Goal: Task Accomplishment & Management: Manage account settings

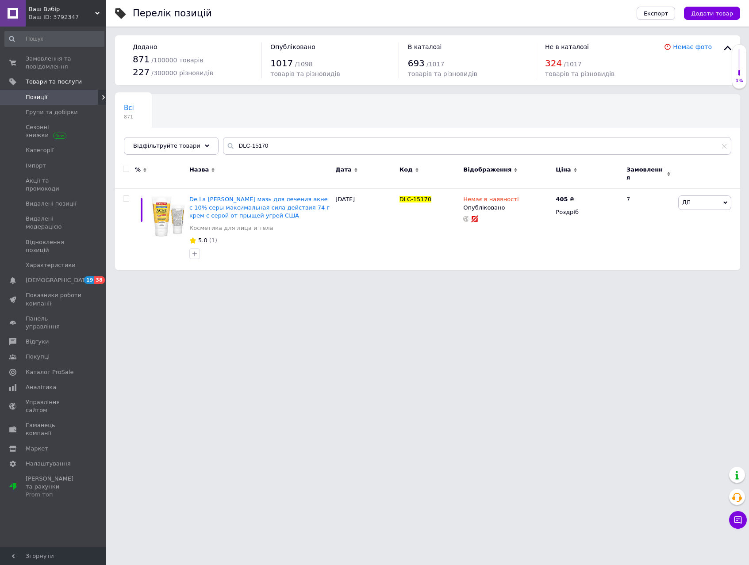
drag, startPoint x: 272, startPoint y: 144, endPoint x: 221, endPoint y: 146, distance: 51.8
click at [223, 146] on div "DLC-15170" at bounding box center [477, 146] width 508 height 18
type input "01549"
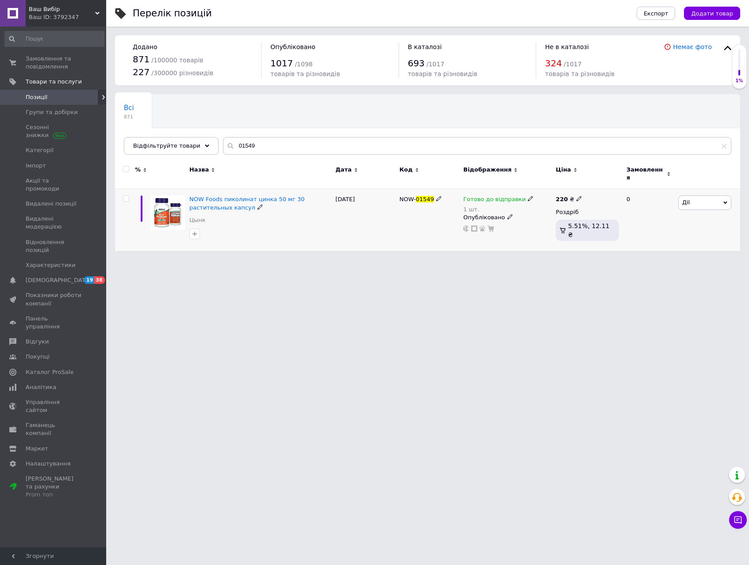
click at [161, 211] on img at bounding box center [167, 212] width 34 height 34
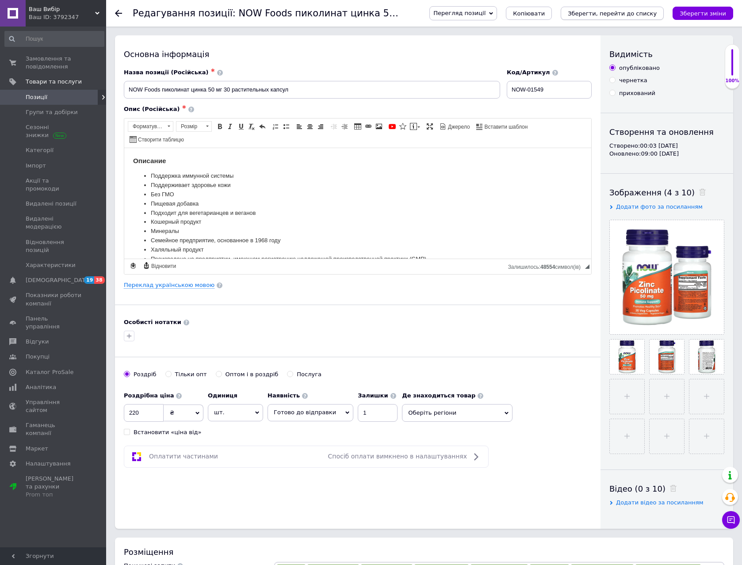
drag, startPoint x: 630, startPoint y: 11, endPoint x: 422, endPoint y: 0, distance: 207.7
click at [629, 11] on icon "Зберегти, перейти до списку" at bounding box center [612, 13] width 89 height 7
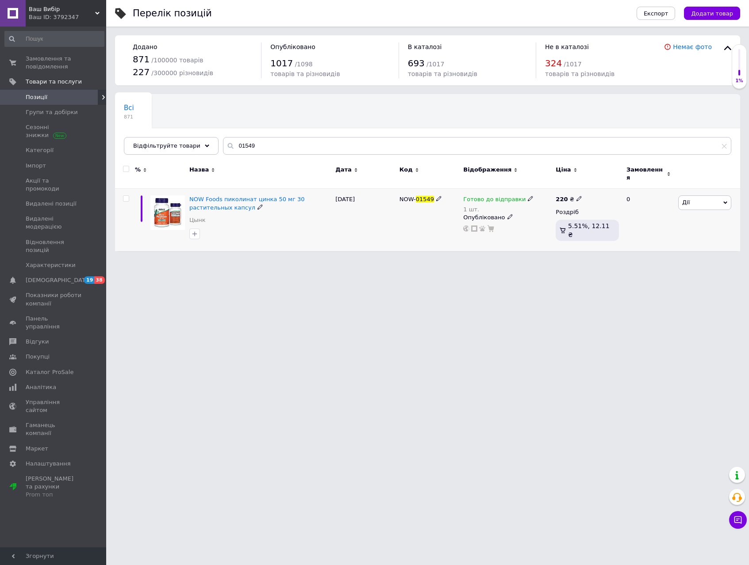
click at [528, 196] on use at bounding box center [530, 198] width 5 height 5
click at [573, 225] on li "Немає в наявності" at bounding box center [576, 231] width 84 height 12
click at [563, 221] on input "1" at bounding box center [566, 227] width 67 height 18
click at [556, 260] on html "Ваш Вибір Ваш ID: 3792347 Сайт Ваш Вибір Кабінет покупця Перевірити стан систем…" at bounding box center [374, 130] width 749 height 260
click at [45, 65] on span "Замовлення та повідомлення" at bounding box center [54, 63] width 56 height 16
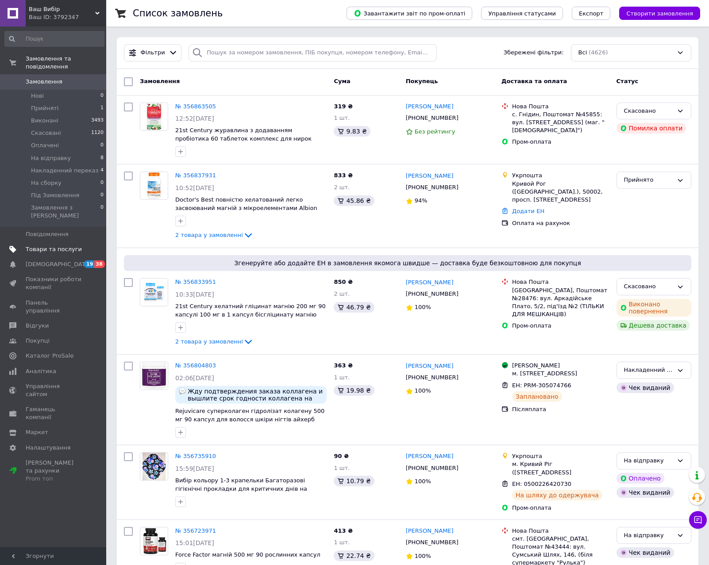
click at [41, 245] on span "Товари та послуги" at bounding box center [54, 249] width 56 height 8
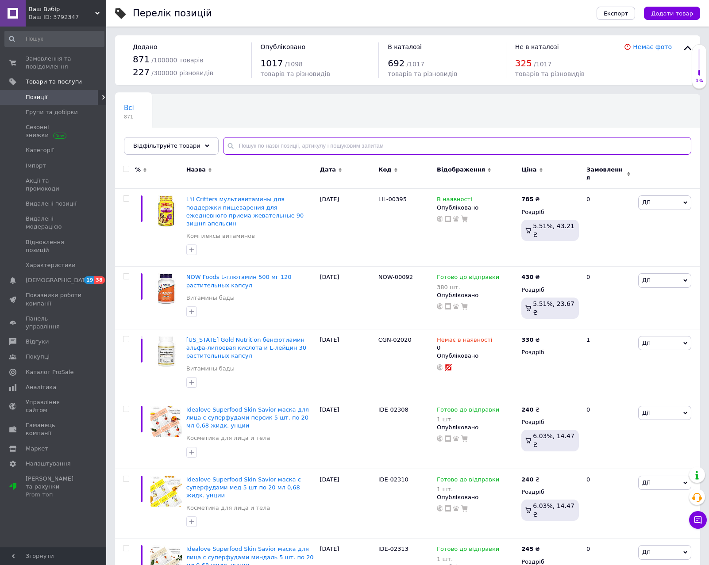
click at [302, 146] on input "text" at bounding box center [457, 146] width 468 height 18
type input "10910"
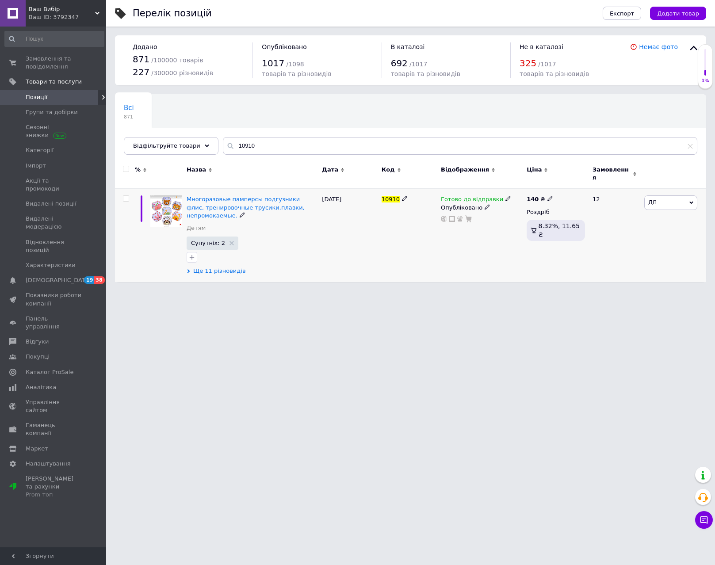
click at [211, 267] on span "Ще 11 різновидів" at bounding box center [219, 271] width 53 height 8
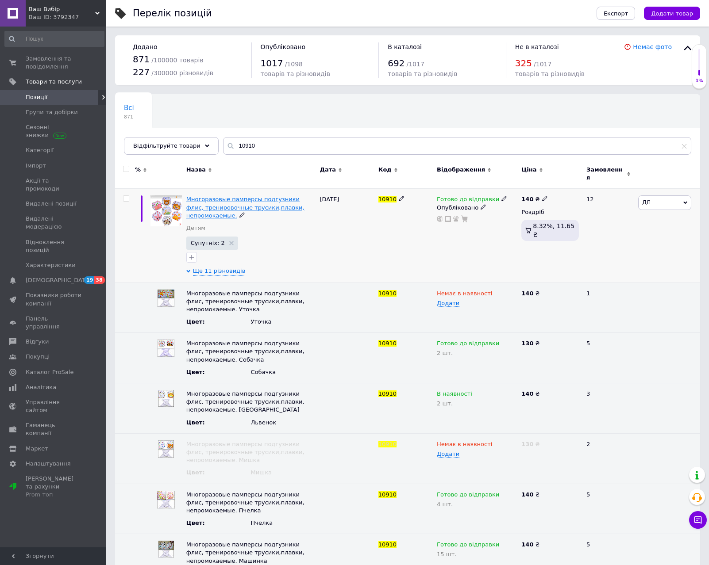
click at [238, 196] on span "Многоразовые памперсы подгузники флис, тренировочные трусики,плавки, непромокае…" at bounding box center [245, 207] width 118 height 23
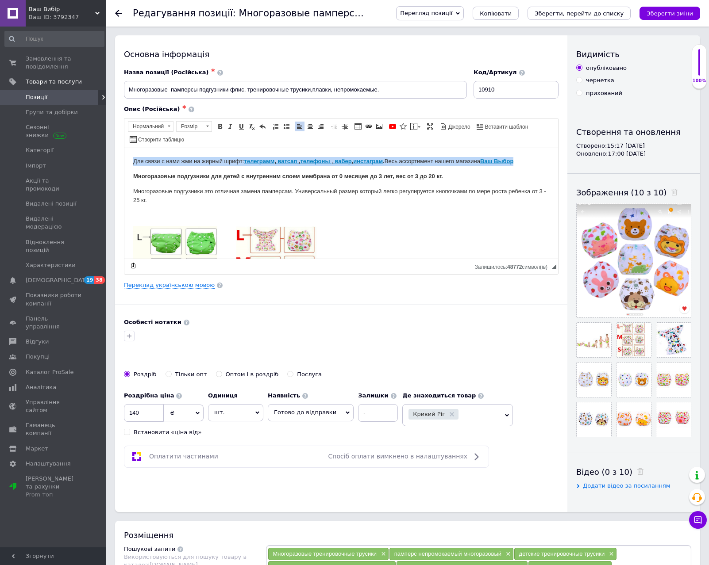
drag, startPoint x: 531, startPoint y: 161, endPoint x: 245, endPoint y: 291, distance: 313.7
click at [124, 148] on html "Для связи с нами жми на жирный шрифт: телеграмм , ватсап , телефоны , вабер , и…" at bounding box center [340, 370] width 433 height 445
click at [133, 177] on html "Многоразовые подгузники для детей с внутренним слоем мембрана от 0 месяцев до 3…" at bounding box center [340, 370] width 433 height 445
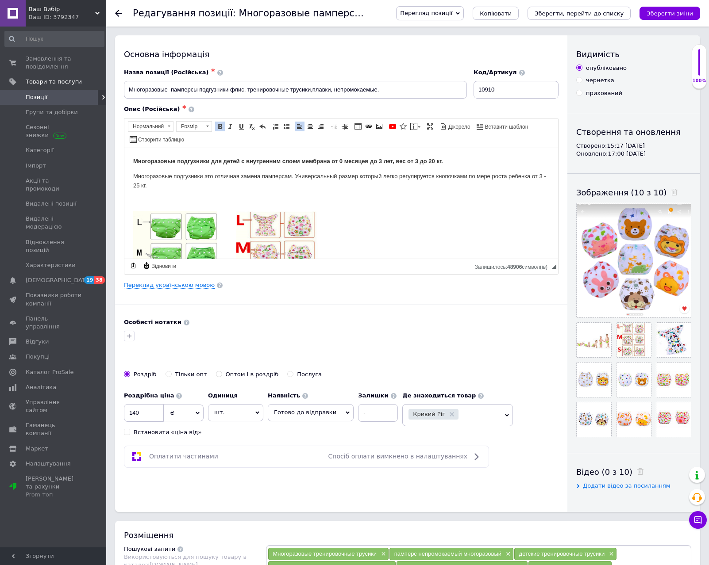
drag, startPoint x: 533, startPoint y: 174, endPoint x: 536, endPoint y: 185, distance: 10.9
click at [536, 185] on p "Многоразовые подгузники это отличная замена памперсам. Универсальный размер кот…" at bounding box center [341, 181] width 416 height 19
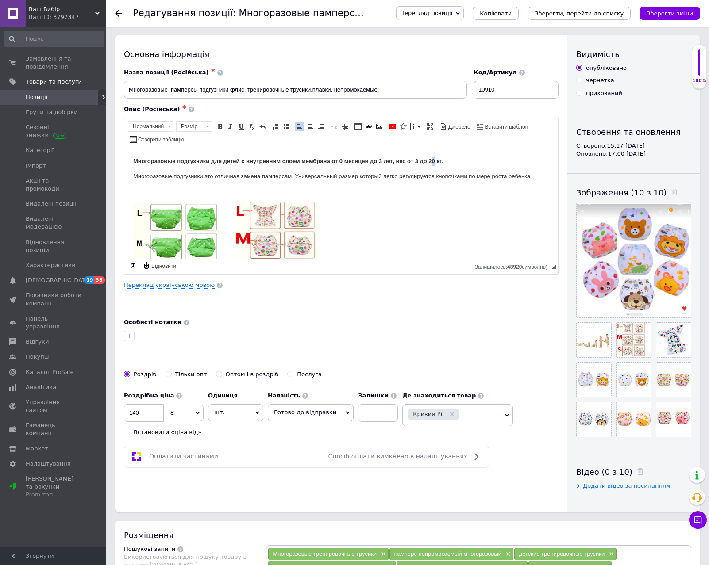
click at [432, 162] on strong "Многоразовые подгузники для детей с внутренним слоем мембрана от 0 месяцев до 3…" at bounding box center [288, 160] width 310 height 7
drag, startPoint x: 432, startPoint y: 158, endPoint x: 166, endPoint y: 150, distance: 265.9
click at [124, 160] on html "Многоразовые подгузники для детей с внутренним слоем мембрана от 0 месяцев до 3…" at bounding box center [340, 358] width 433 height 421
click at [223, 126] on link "Жирний Сполучення клавіш Ctrl+B" at bounding box center [220, 127] width 10 height 10
click at [431, 185] on body "Многоразовые подгузники для детей с внутренним слоем мембрана от 0 месяцев до 3…" at bounding box center [341, 358] width 416 height 403
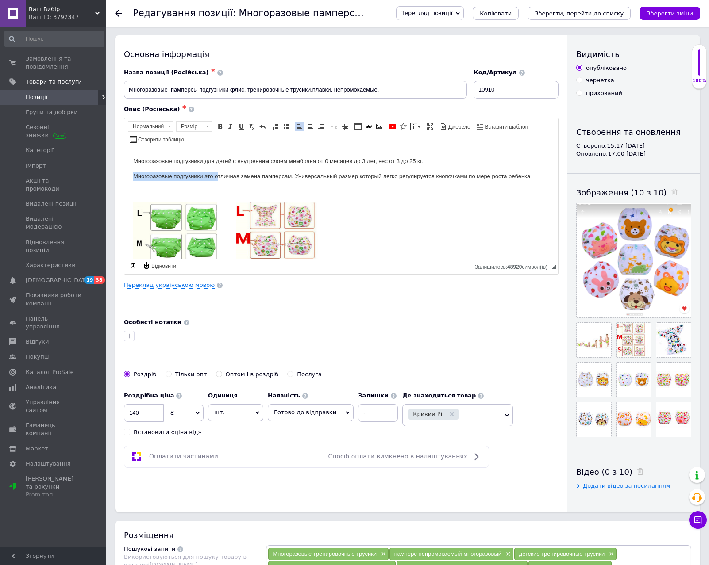
drag, startPoint x: 217, startPoint y: 175, endPoint x: 129, endPoint y: 179, distance: 87.7
click at [129, 179] on html "Многоразовые подгузники для детей с внутренним слоем мембрана от 0 месяцев до 3…" at bounding box center [340, 358] width 433 height 421
drag, startPoint x: 363, startPoint y: 165, endPoint x: 203, endPoint y: 159, distance: 159.3
click at [126, 148] on html "Многоразовые подгузники для детей с внутренним слоем мембрана от 0 месяцев до 3…" at bounding box center [340, 358] width 433 height 421
drag, startPoint x: 235, startPoint y: 180, endPoint x: 664, endPoint y: 161, distance: 429.4
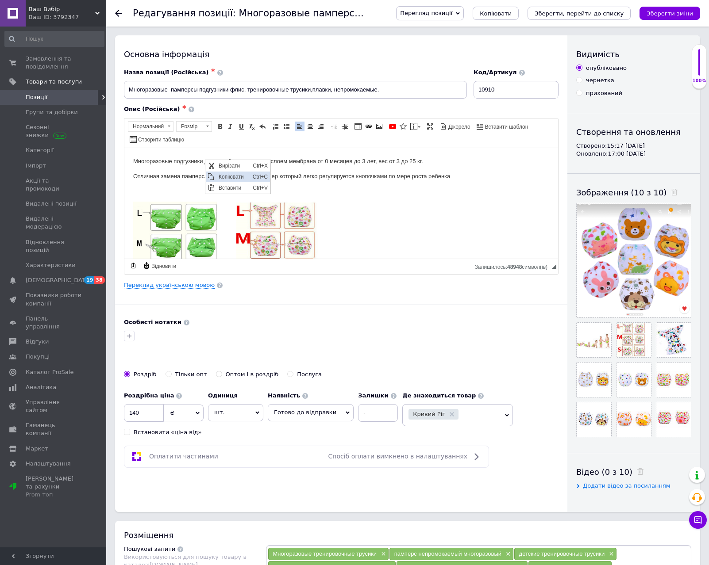
click at [235, 180] on span "Копіювати" at bounding box center [233, 176] width 34 height 11
copy body "Многоразовые подгузники для детей с внутренним слоем мембрана от 0 месяцев до 3…"
click at [367, 128] on span at bounding box center [368, 126] width 7 height 7
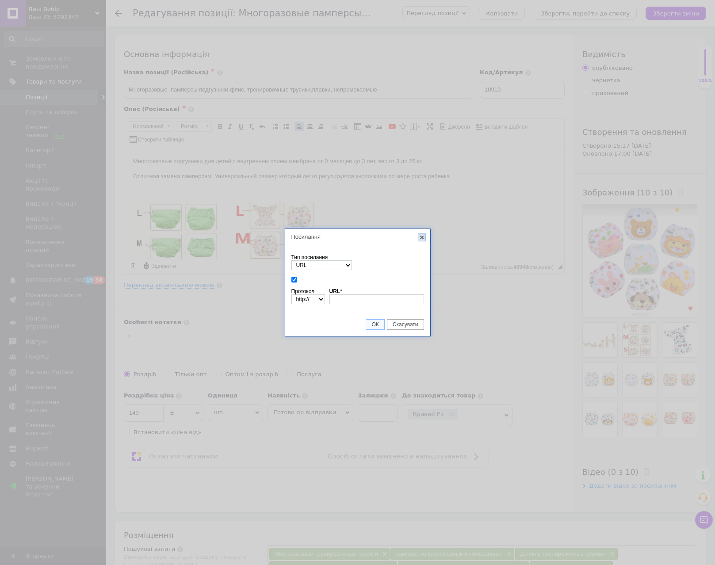
click at [422, 237] on link "X" at bounding box center [422, 238] width 8 height 8
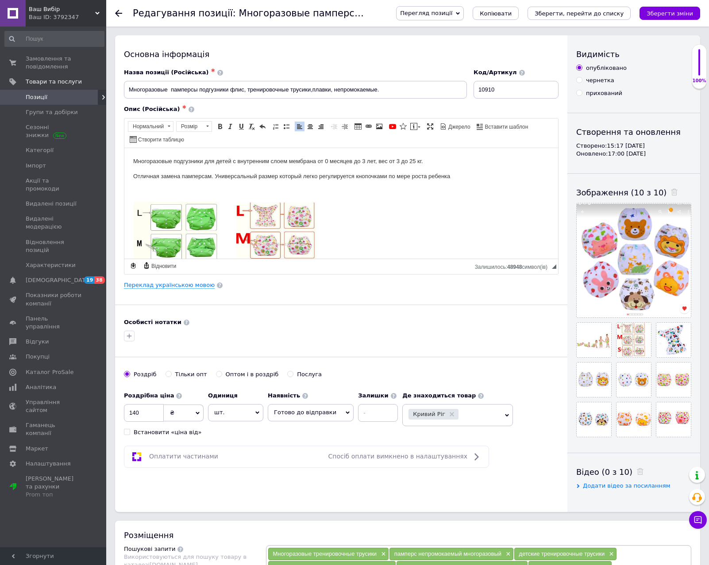
click at [427, 222] on p "Редактор, 6DB06C19-6013-438F-BBFE-A8F6B90E4BE1" at bounding box center [341, 247] width 416 height 92
click at [454, 126] on span "Джерело" at bounding box center [458, 127] width 23 height 8
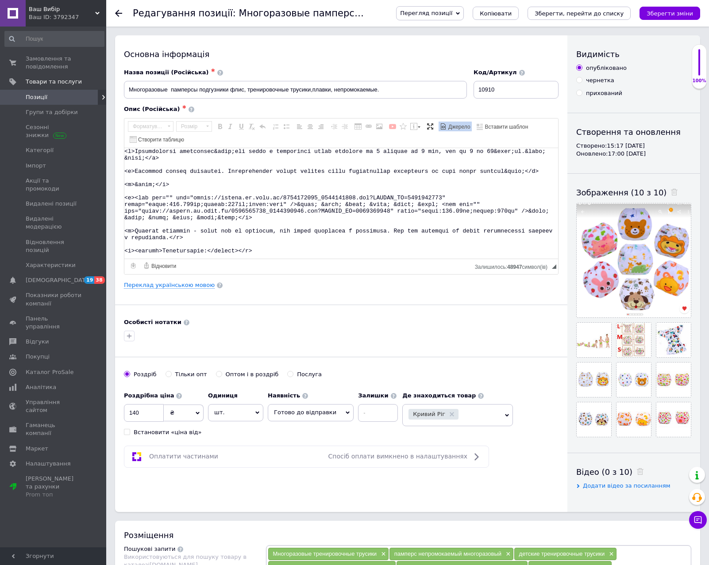
drag, startPoint x: 126, startPoint y: 185, endPoint x: 277, endPoint y: 218, distance: 154.8
click at [277, 218] on textarea "Редактор, 6DB06C19-6013-438F-BBFE-A8F6B90E4BE1" at bounding box center [340, 203] width 433 height 111
click at [466, 126] on span "Джерело" at bounding box center [458, 127] width 23 height 8
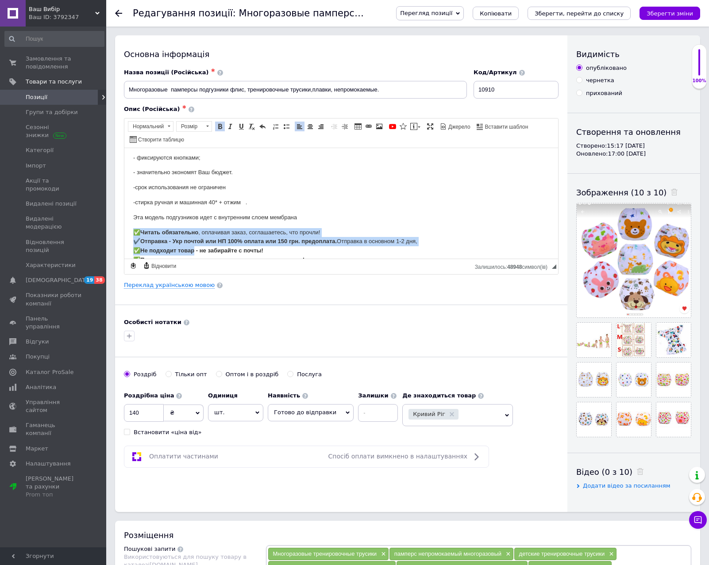
scroll to position [310, 0]
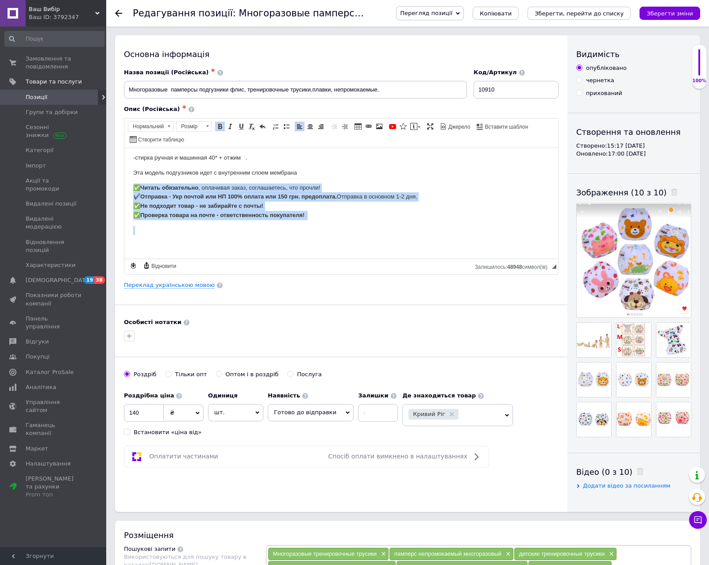
drag, startPoint x: 129, startPoint y: 229, endPoint x: 456, endPoint y: 427, distance: 382.7
click at [332, 258] on html "Многоразовые подгузники для детей с внутренним слоем мембрана от 0 месяцев до 3…" at bounding box center [340, 48] width 433 height 421
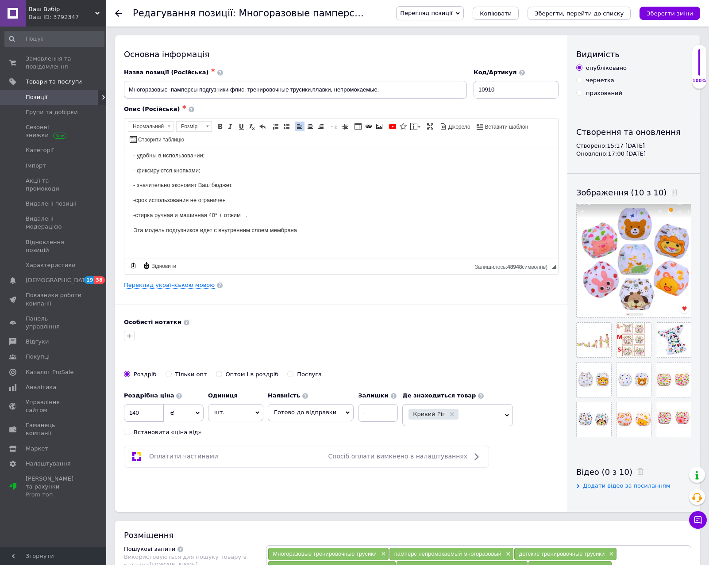
scroll to position [253, 0]
click at [249, 216] on p "-стирка ручная и машинная 40* + отжим ." at bounding box center [341, 215] width 416 height 9
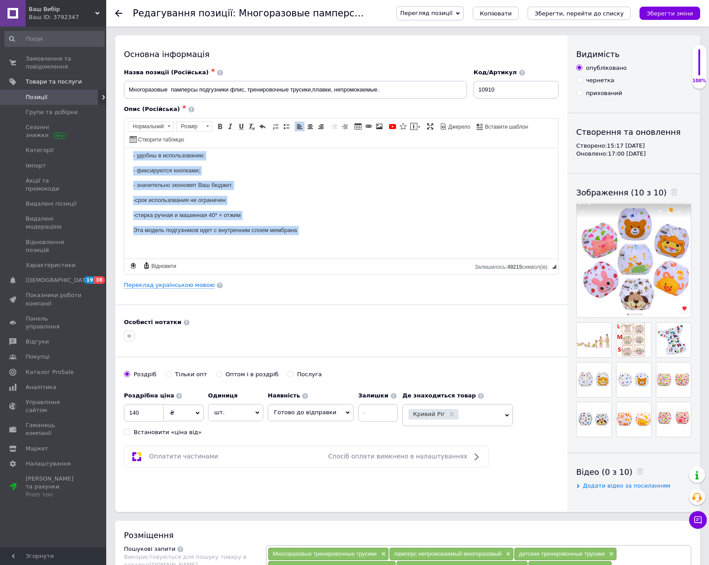
drag, startPoint x: 131, startPoint y: 170, endPoint x: 301, endPoint y: 238, distance: 183.0
click at [348, 258] on html "Многоразовые подгузники для детей с внутренним слоем мембрана от 0 месяцев до 3…" at bounding box center [340, 76] width 433 height 363
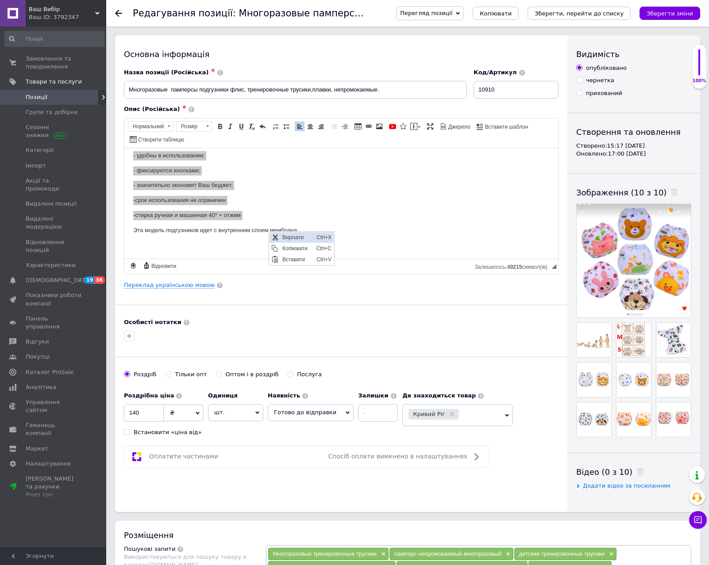
click at [297, 233] on span "Вирізати" at bounding box center [297, 237] width 34 height 11
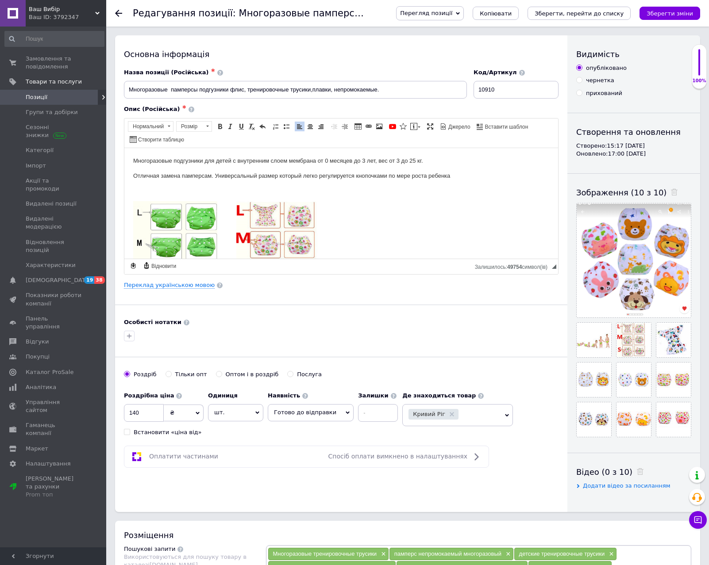
scroll to position [0, 0]
click at [471, 174] on p "Отличная замена памперсам. Универсальный размер который легко регулируется кноп…" at bounding box center [341, 176] width 416 height 9
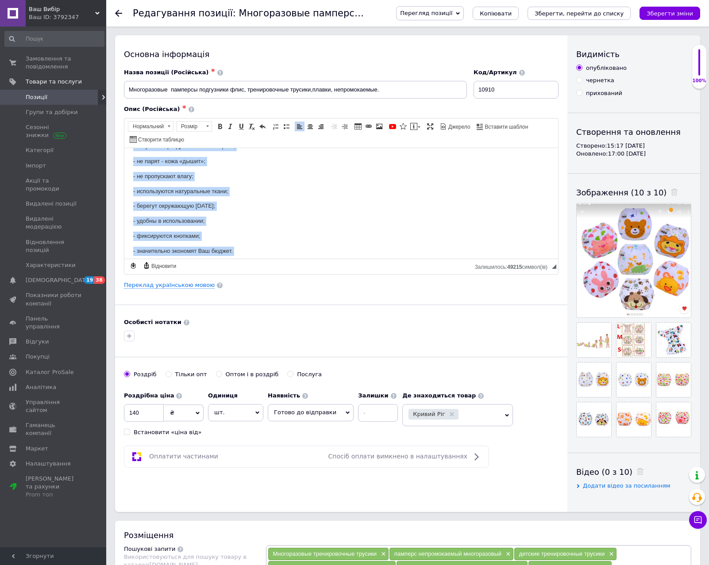
scroll to position [208, 0]
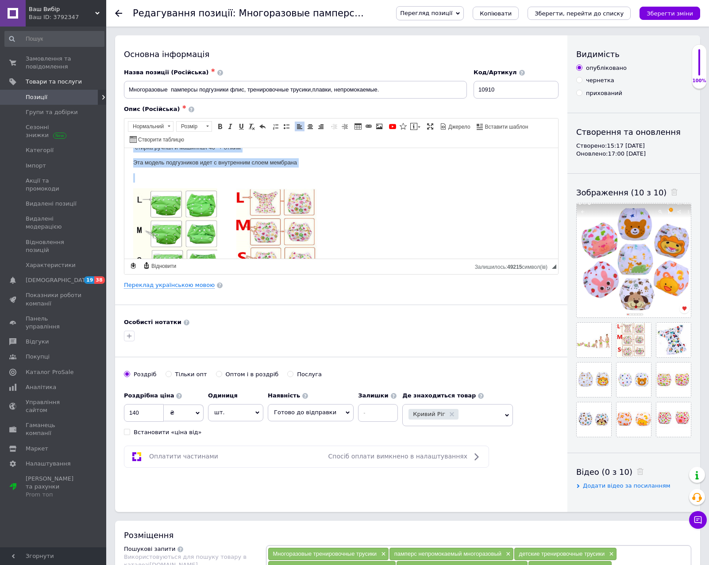
drag, startPoint x: 129, startPoint y: 219, endPoint x: 253, endPoint y: 173, distance: 132.4
click at [253, 173] on html "Многоразовые подгузники для детей с внутренним слоем мембрана от 0 месяцев до 3…" at bounding box center [340, 121] width 433 height 363
click at [285, 127] on span at bounding box center [286, 126] width 7 height 7
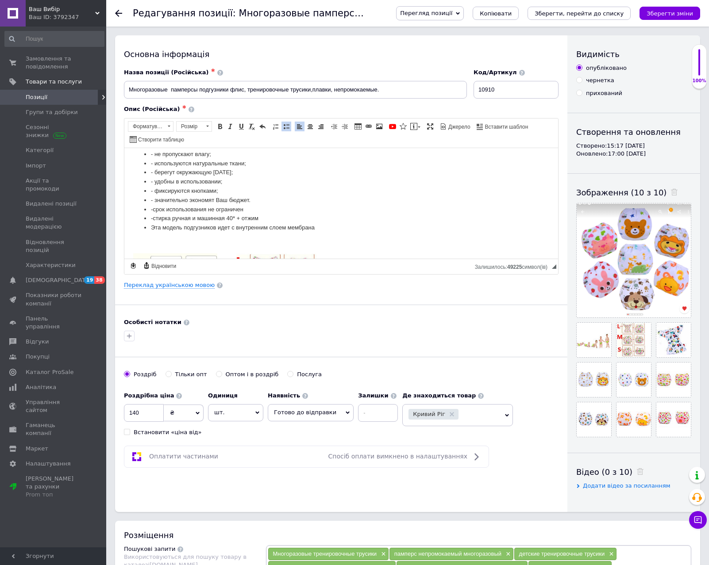
scroll to position [62, 0]
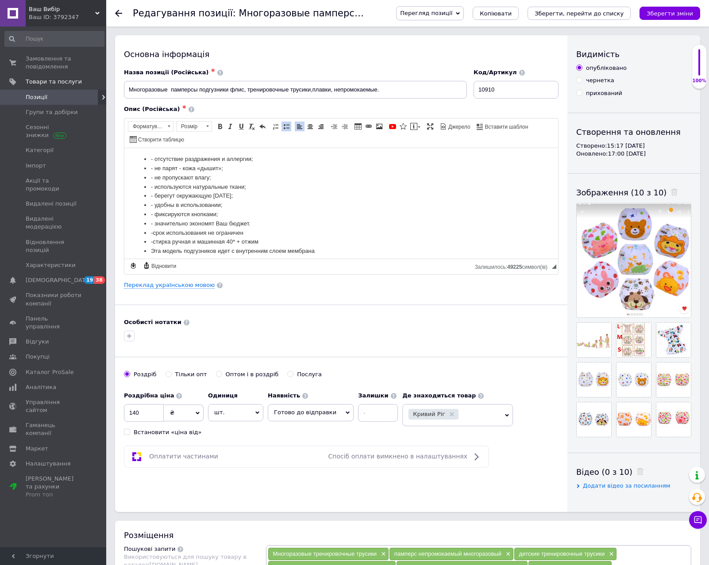
click at [333, 215] on li "- фиксируются кнопками;" at bounding box center [341, 214] width 380 height 9
click at [215, 177] on li "- не пропускают влагу;" at bounding box center [341, 177] width 380 height 9
drag, startPoint x: 228, startPoint y: 174, endPoint x: 154, endPoint y: 176, distance: 73.9
click at [154, 176] on li "- не пропускают влагу;" at bounding box center [341, 177] width 380 height 9
drag, startPoint x: 254, startPoint y: 177, endPoint x: 131, endPoint y: 178, distance: 123.0
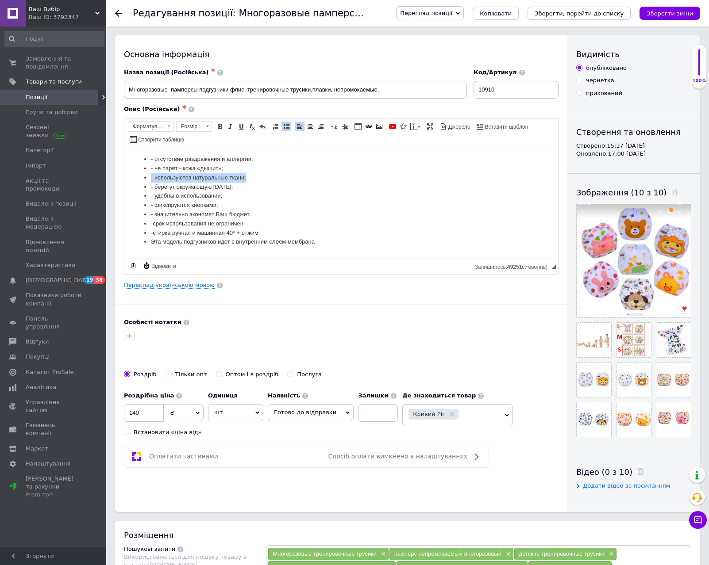
click at [131, 178] on html "Многоразовые подгузники для детей с внутренним слоем мембрана от 0 месяцев до 3…" at bounding box center [340, 234] width 433 height 297
drag, startPoint x: 228, startPoint y: 195, endPoint x: 140, endPoint y: 195, distance: 87.6
click at [140, 195] on ul "- отсутствие раздражения и аллергии; - не парят - кожа «дышит»; - берегут окруж…" at bounding box center [341, 195] width 416 height 83
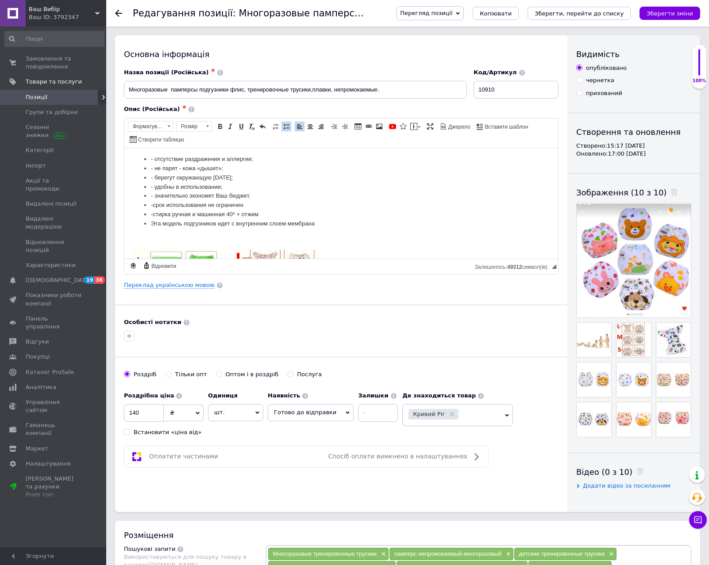
drag, startPoint x: 259, startPoint y: 193, endPoint x: 141, endPoint y: 195, distance: 117.7
click at [141, 195] on ul "- отсутствие раздражения и аллергии; - не парят - кожа «дышит»; - берегут окруж…" at bounding box center [341, 190] width 416 height 73
click at [261, 194] on li "-срок использования не ограничен" at bounding box center [341, 195] width 380 height 9
click at [265, 205] on li "-стирка ручная и машинная 40* + отжим" at bounding box center [341, 204] width 380 height 9
click at [262, 206] on li "-стирка ручная и машинная 40* + отжим ;" at bounding box center [341, 204] width 380 height 9
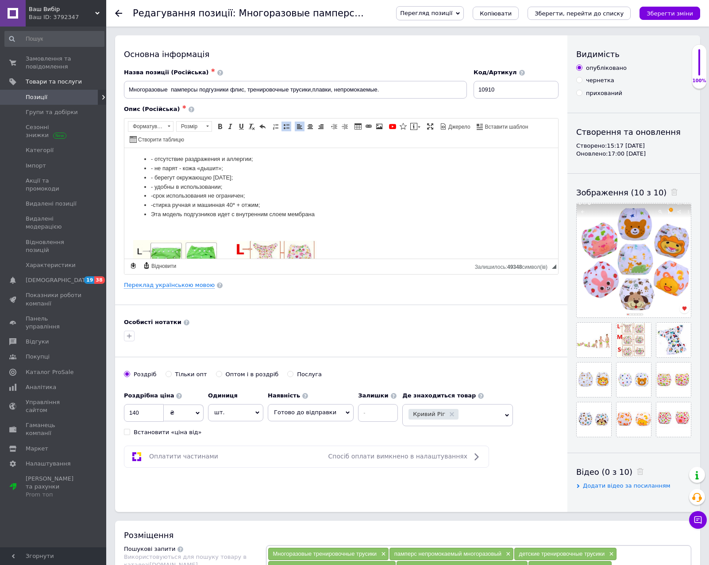
click at [261, 205] on li "-стирка ручная и машинная 40* + отжим ;" at bounding box center [341, 204] width 380 height 9
click at [338, 212] on li "Эта модель подгузников идет с внутренним слоем мембрана" at bounding box center [341, 214] width 380 height 9
drag, startPoint x: 326, startPoint y: 214, endPoint x: 125, endPoint y: 214, distance: 200.8
click at [125, 214] on html "Многоразовые подгузники для детей с внутренним слоем мембрана от 0 месяцев до 3…" at bounding box center [340, 220] width 433 height 269
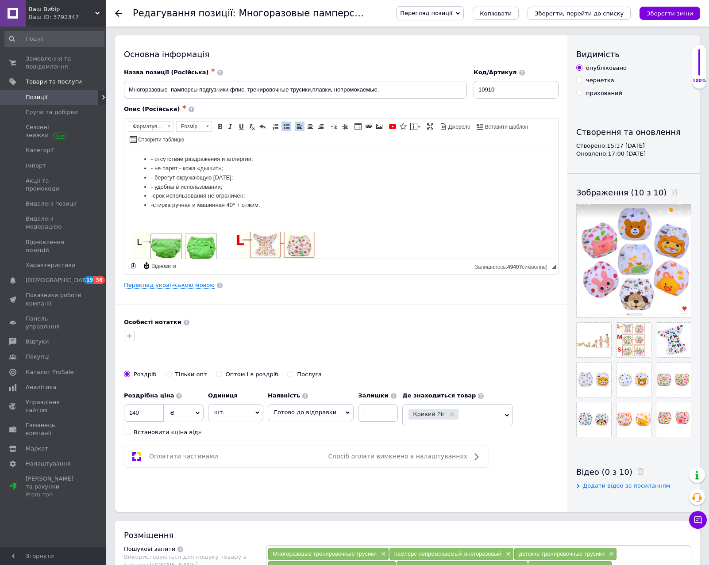
scroll to position [18, 0]
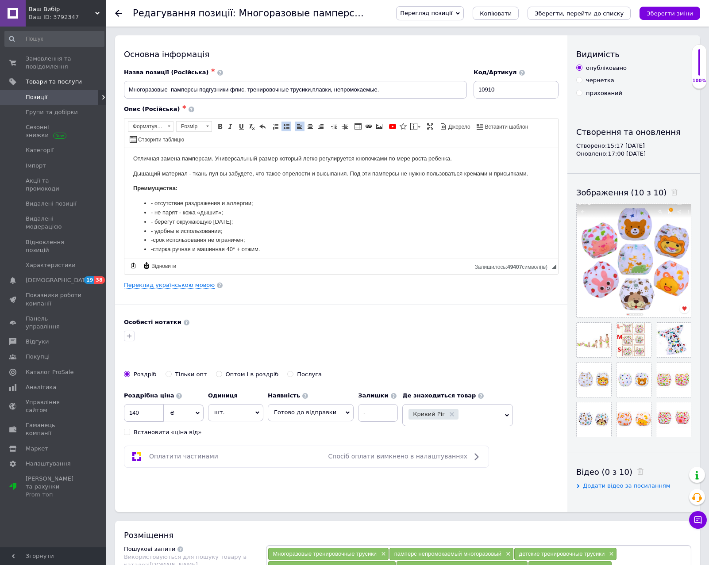
click at [155, 212] on li "- не парят - кожа «дышит»;" at bounding box center [341, 212] width 380 height 9
drag, startPoint x: 216, startPoint y: 214, endPoint x: 268, endPoint y: 215, distance: 52.2
click at [268, 215] on li "- ткань полгузника пул""2222222222222222не парят - кожа «дышит»;" at bounding box center [341, 212] width 380 height 9
drag, startPoint x: 235, startPoint y: 213, endPoint x: 141, endPoint y: 215, distance: 93.8
click at [141, 215] on ul "- отсутствие раздражения и аллергии; - не парят - кожа «дышит»; - берегут окруж…" at bounding box center [341, 226] width 416 height 55
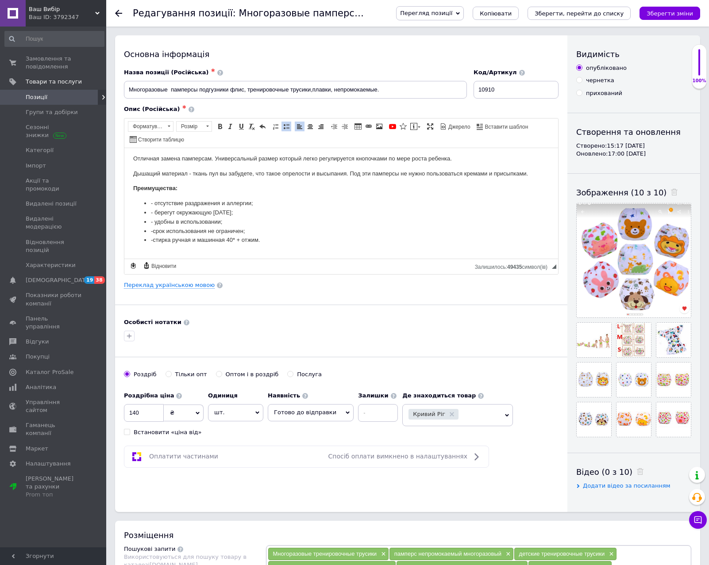
drag, startPoint x: 234, startPoint y: 221, endPoint x: 248, endPoint y: 370, distance: 149.3
click at [124, 222] on html "Многоразовые подгузники для детей с внутренним слоем мембрана от 0 месяцев до 3…" at bounding box center [340, 255] width 433 height 251
click at [277, 233] on li "-стирка ручная и машинная 40* + отжим." at bounding box center [341, 230] width 380 height 9
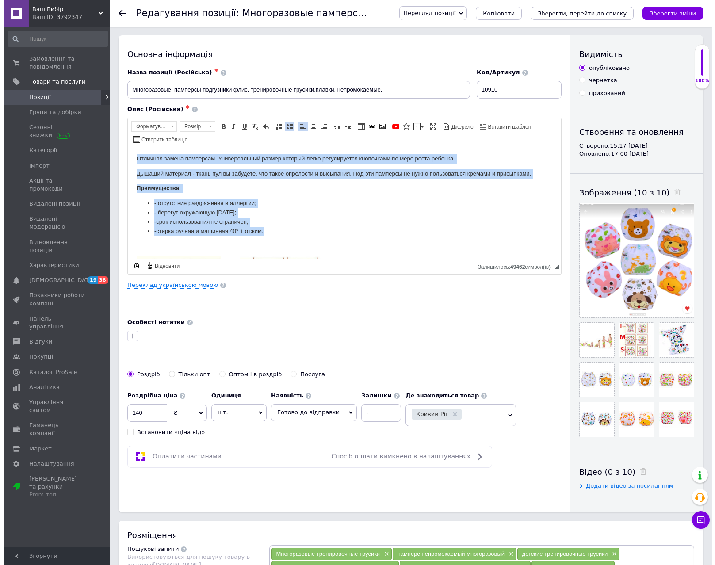
scroll to position [0, 0]
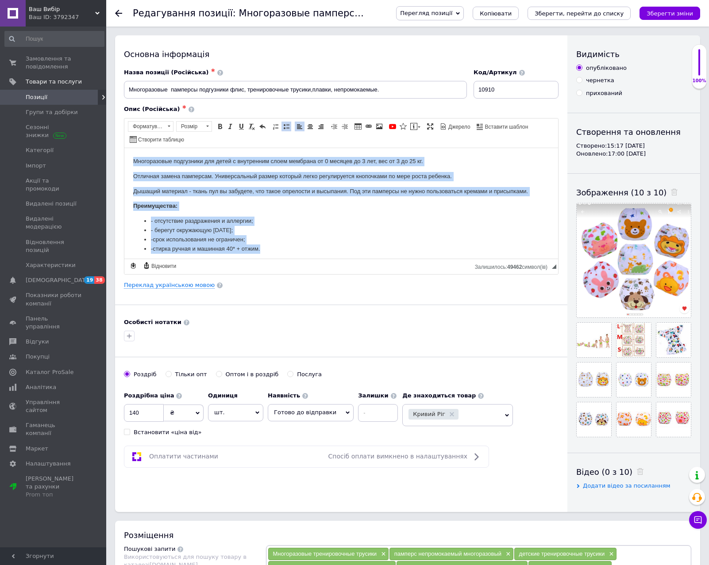
drag, startPoint x: 276, startPoint y: 231, endPoint x: 204, endPoint y: 200, distance: 78.1
click at [124, 148] on html "Многоразовые подгузники для детей с внутренним слоем мембрана от 0 месяцев до 3…" at bounding box center [340, 268] width 433 height 241
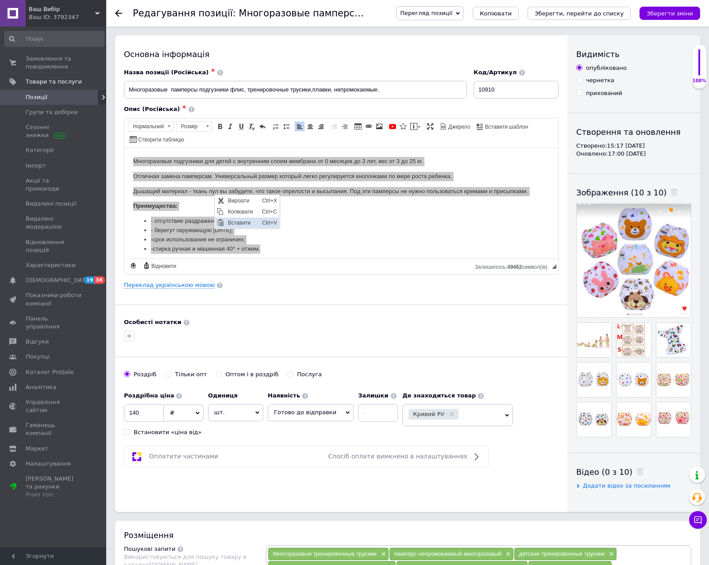
click at [245, 217] on span "Вставити" at bounding box center [243, 222] width 34 height 11
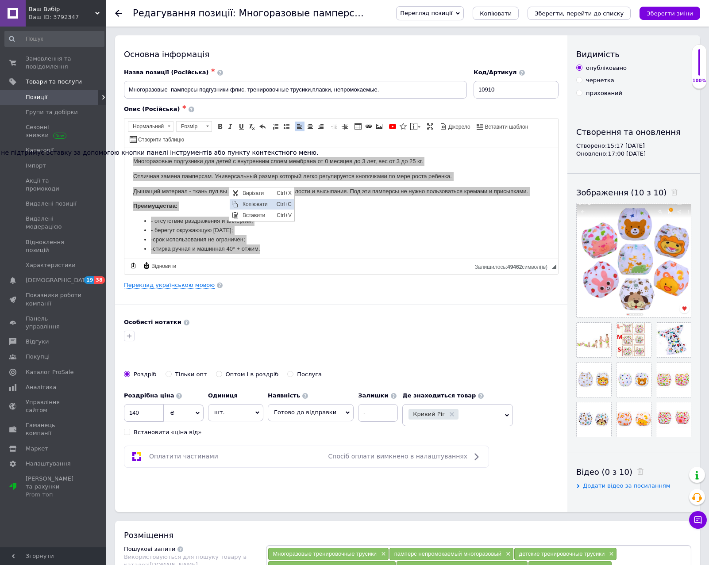
click at [253, 204] on span "Копіювати" at bounding box center [257, 204] width 34 height 11
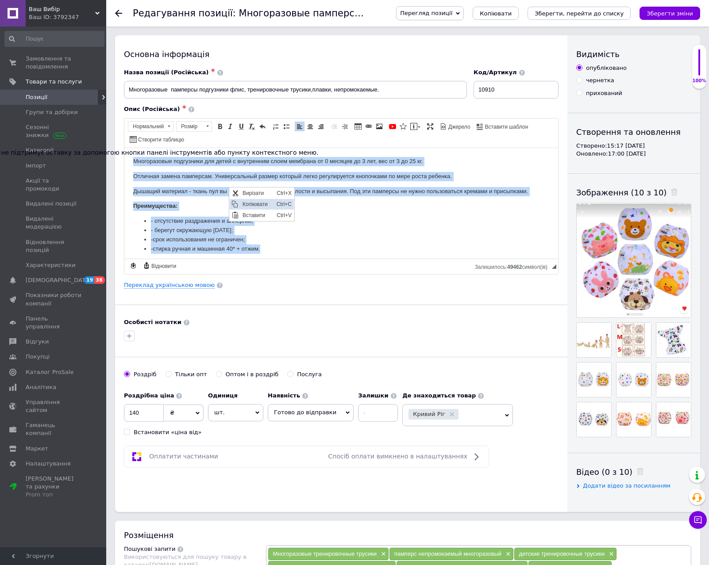
copy body "Многоразовые подгузники для детей с внутренним слоем мембрана от 0 месяцев до 3…"
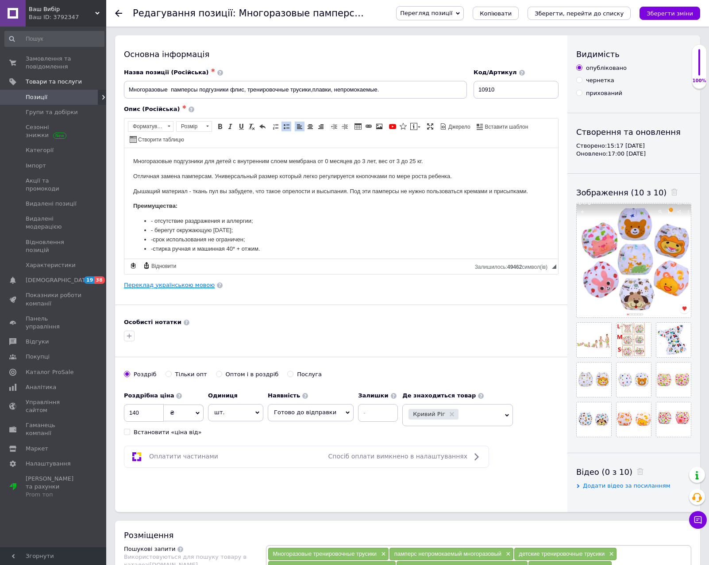
click at [194, 287] on link "Переклад українською мовою" at bounding box center [169, 285] width 91 height 7
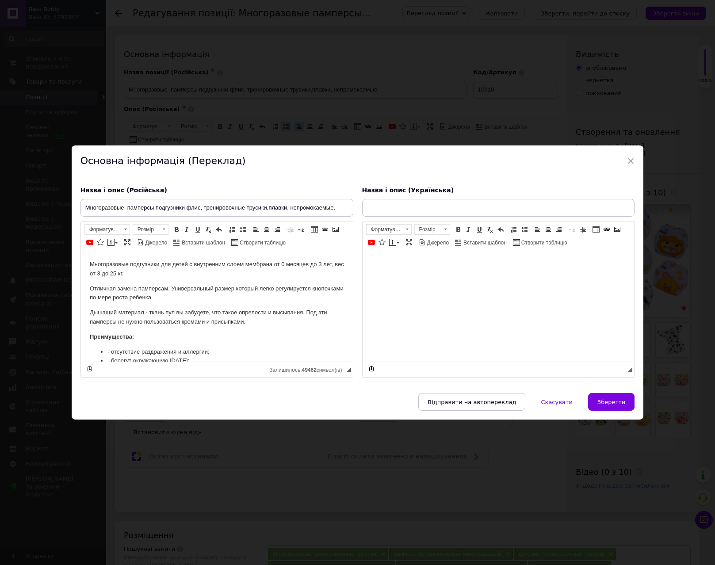
type input "Багаторазові памперси підгузки фліс, тренувальні трусики, латки, непромокальні."
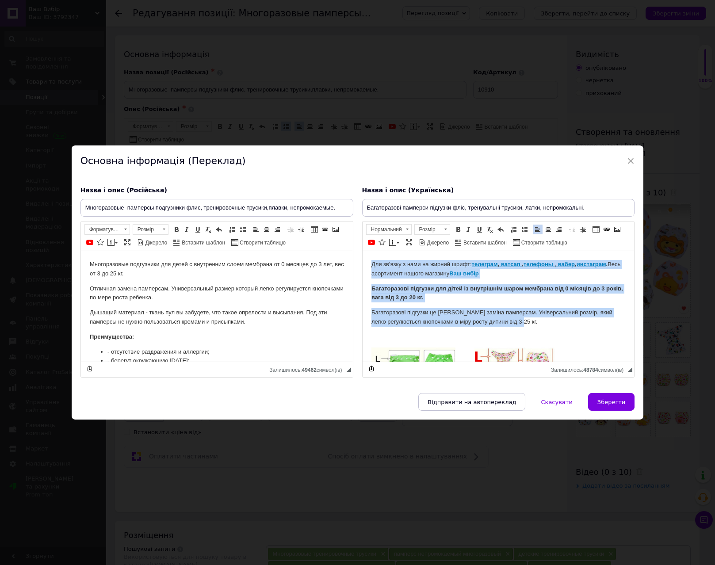
drag, startPoint x: 520, startPoint y: 330, endPoint x: 610, endPoint y: 257, distance: 116.0
click at [362, 251] on html "Для зв'язку з нами на жирний шрифт: телеграм , ватсап , телефоны , вабер , инст…" at bounding box center [498, 492] width 272 height 482
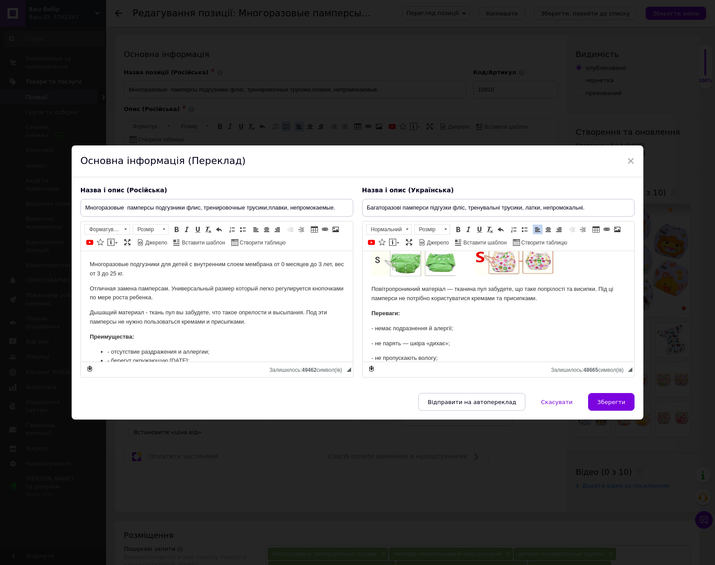
scroll to position [153, 0]
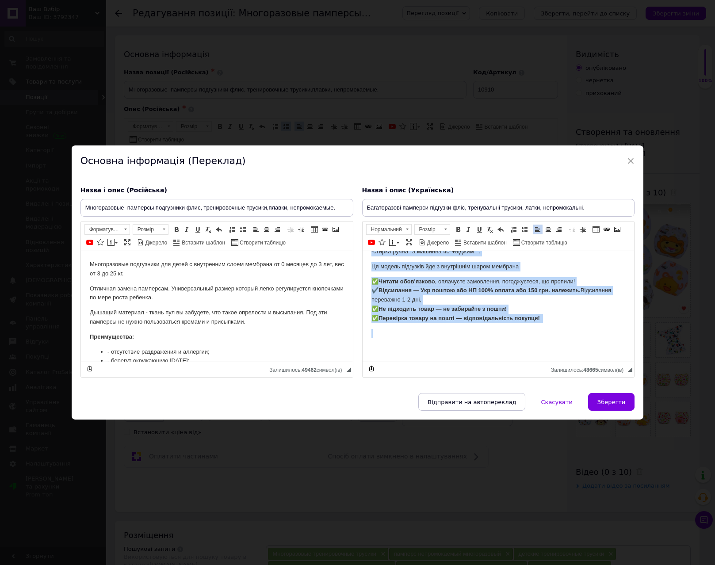
drag, startPoint x: 366, startPoint y: 349, endPoint x: 648, endPoint y: 398, distance: 286.1
click at [634, 362] on html "Багаторазові підгузки для дітей з внутрішнім шаром мембрана від 0 місяців до 3 …" at bounding box center [498, 92] width 272 height 539
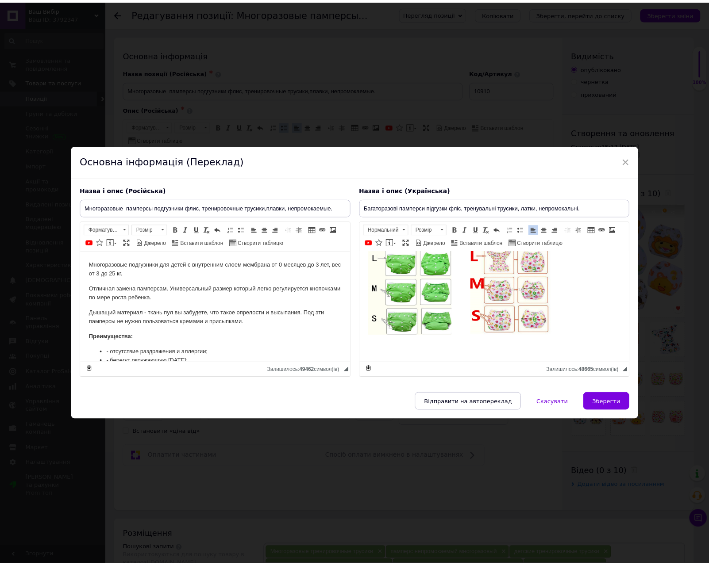
scroll to position [158, 0]
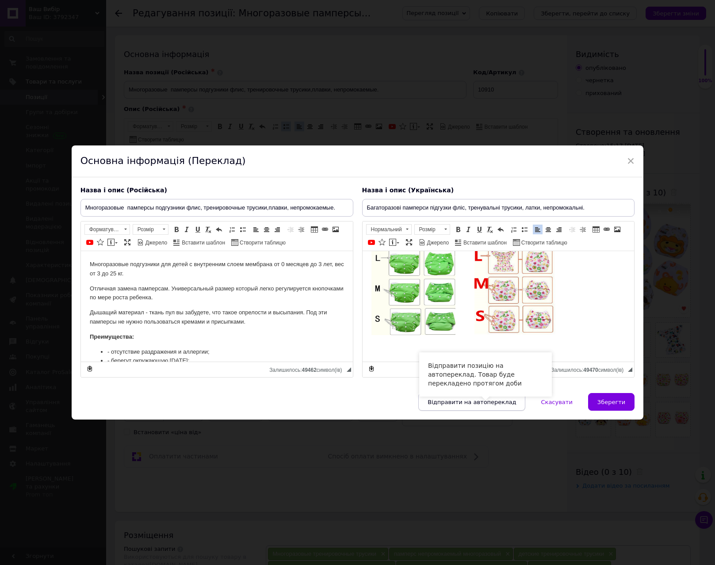
drag, startPoint x: 506, startPoint y: 401, endPoint x: 580, endPoint y: 406, distance: 74.5
click at [506, 401] on span "Відправити на автопереклад" at bounding box center [472, 402] width 88 height 7
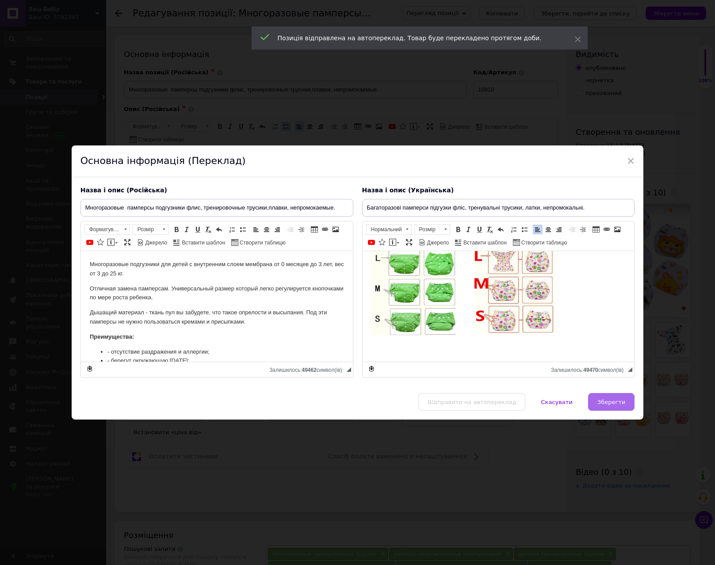
click at [616, 405] on span "Зберегти" at bounding box center [612, 402] width 28 height 7
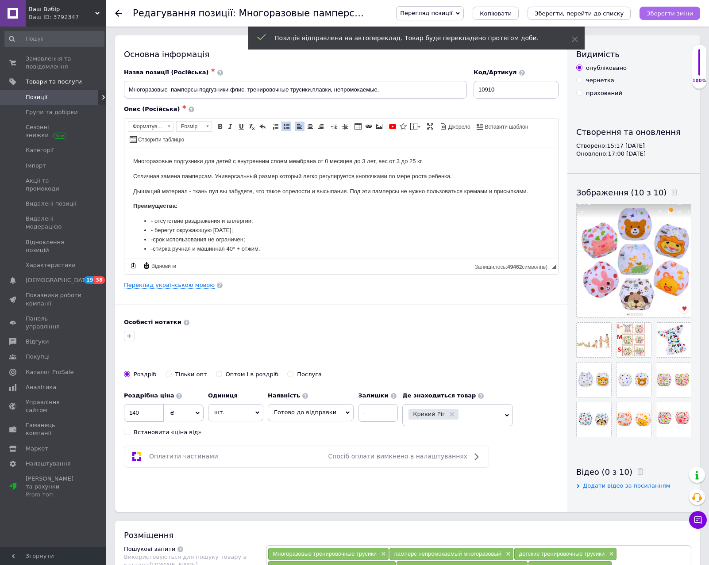
click at [668, 19] on button "Зберегти зміни" at bounding box center [669, 13] width 61 height 13
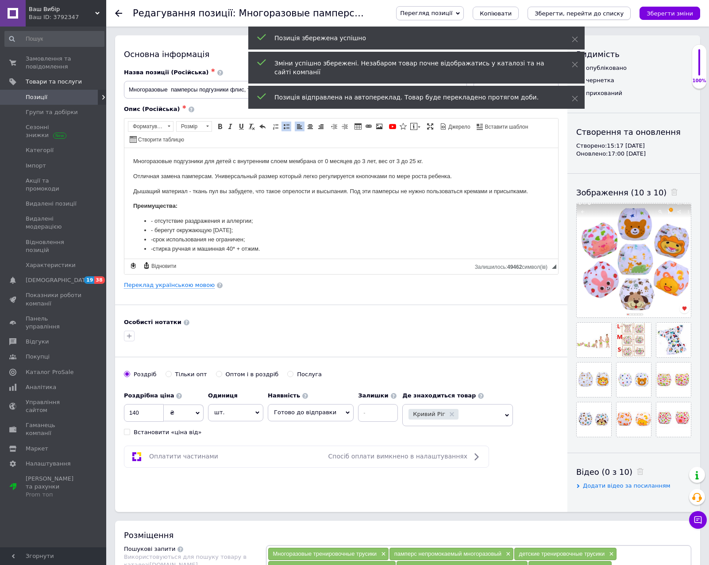
click at [610, 13] on icon "Зберегти, перейти до списку" at bounding box center [578, 13] width 89 height 7
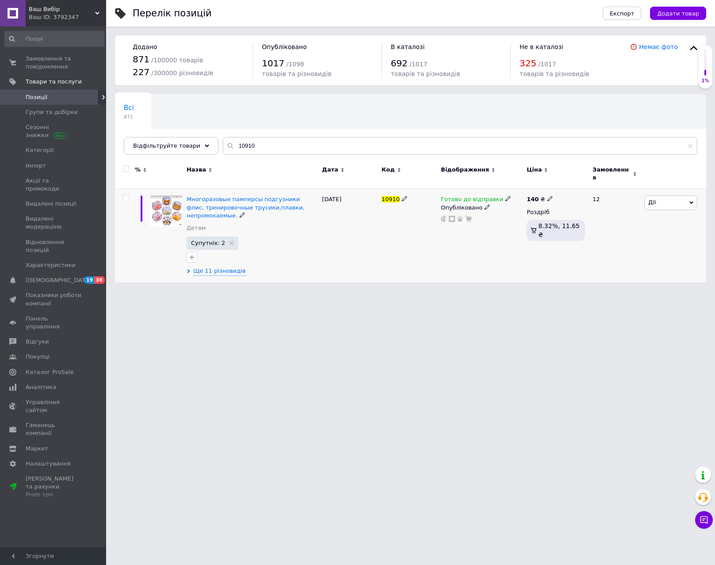
click at [217, 260] on div "Многоразовые памперсы подгузники флис, тренировочные трусики,плавки, непромокае…" at bounding box center [251, 236] width 135 height 94
click at [238, 200] on span "Многоразовые памперсы подгузники флис, тренировочные трусики,плавки, непромокае…" at bounding box center [246, 207] width 118 height 23
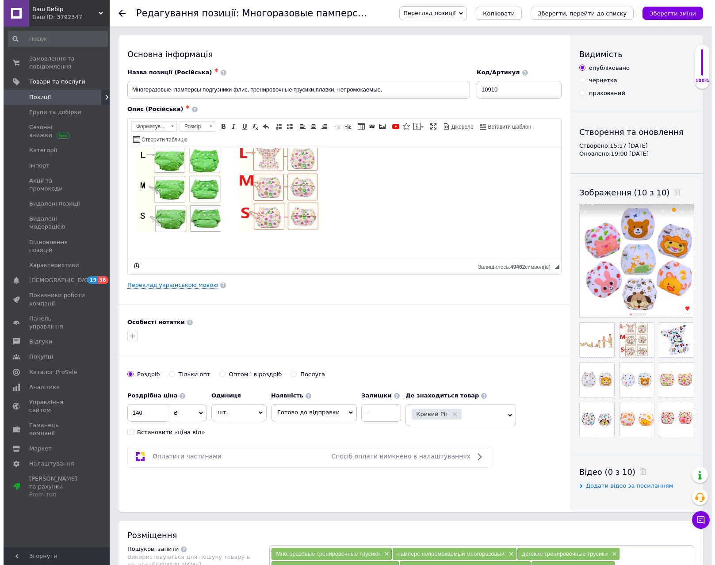
scroll to position [131, 0]
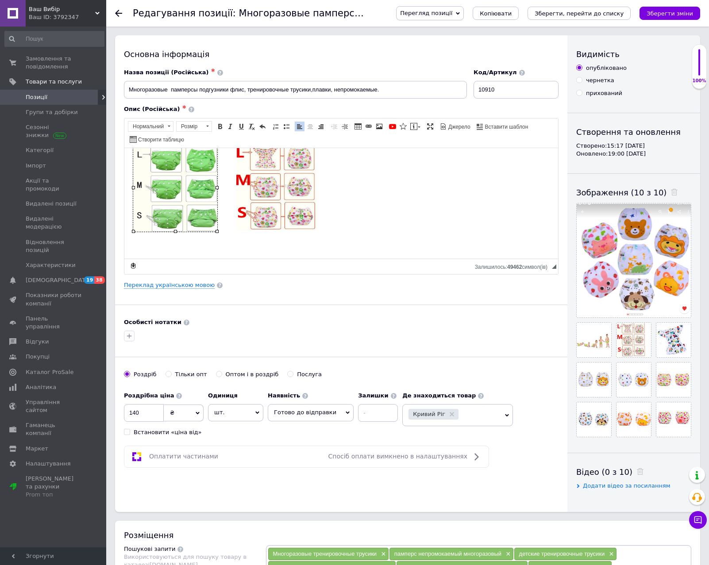
click at [206, 196] on img "Редактор, F7D900E0-9CBD-476C-A368-0DD830F1A3C8" at bounding box center [175, 187] width 84 height 88
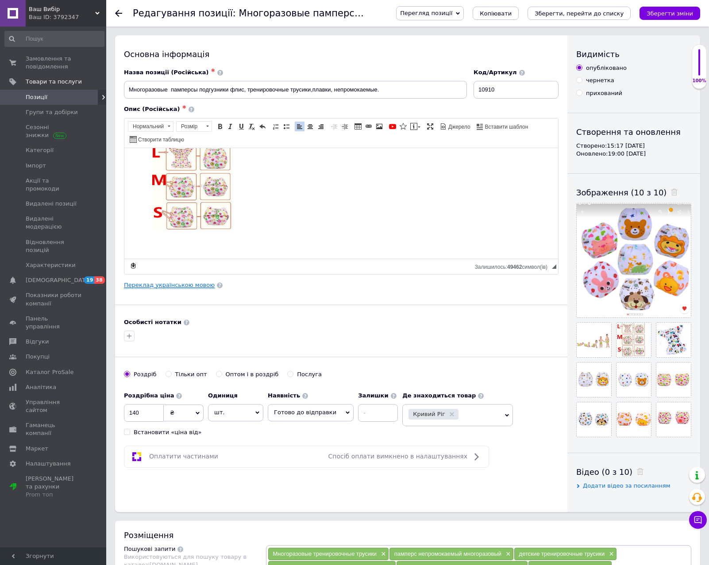
click at [173, 285] on link "Переклад українською мовою" at bounding box center [169, 285] width 91 height 7
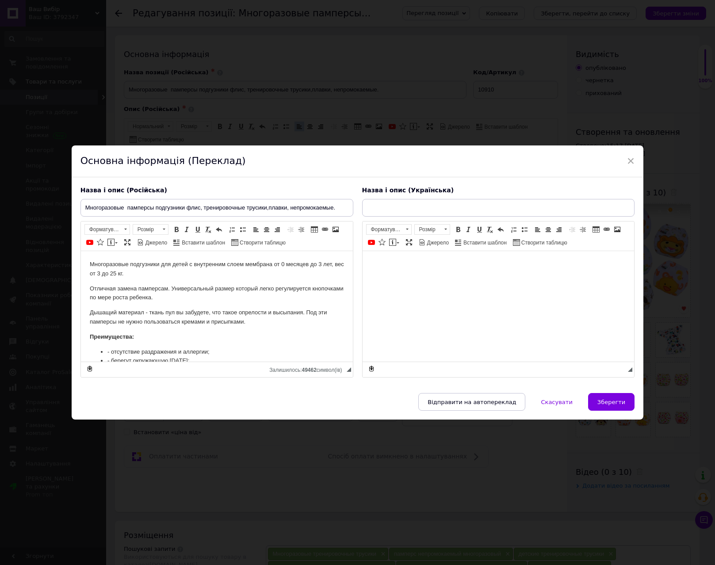
scroll to position [0, 0]
type input "Багаторазові памперси підгузки фліс, тренувальні трусики, латки, непромокальні."
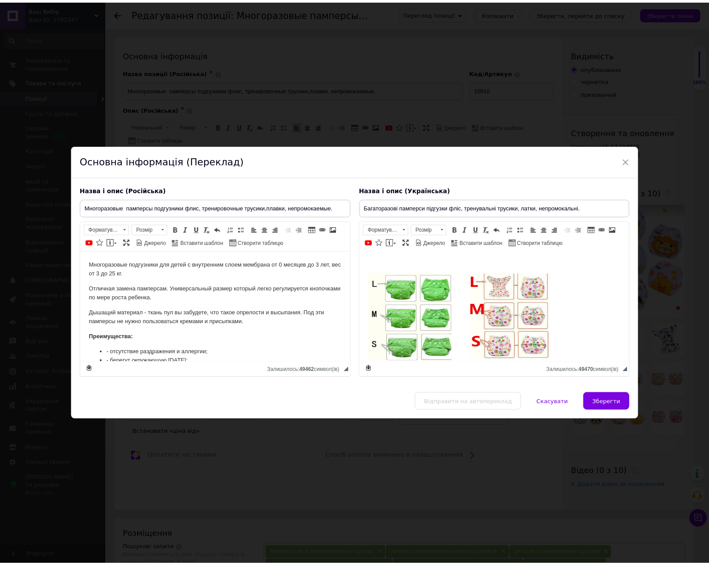
scroll to position [158, 0]
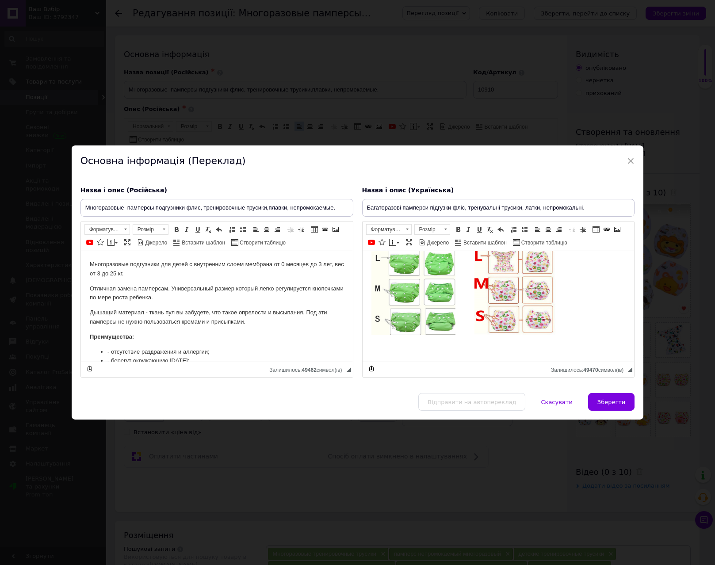
click at [425, 319] on img "Редактор, D0D75D8C-AAF5-49A3-BB21-D255A705A72C" at bounding box center [413, 291] width 84 height 88
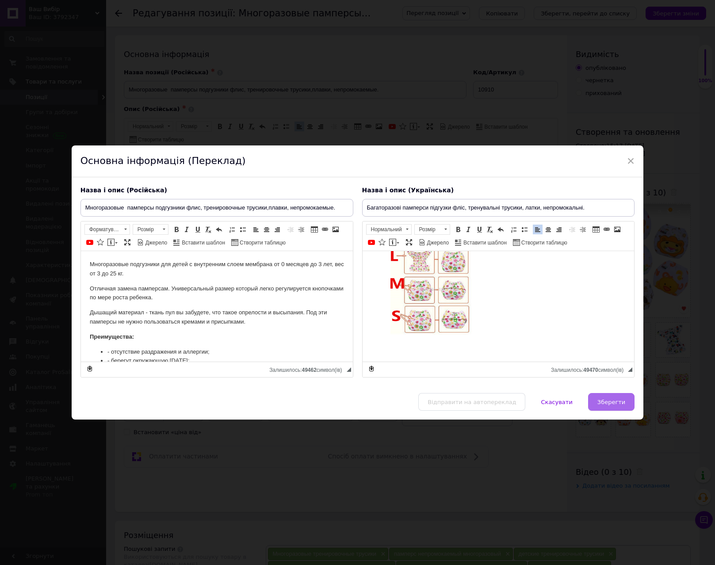
click at [621, 405] on span "Зберегти" at bounding box center [612, 402] width 28 height 7
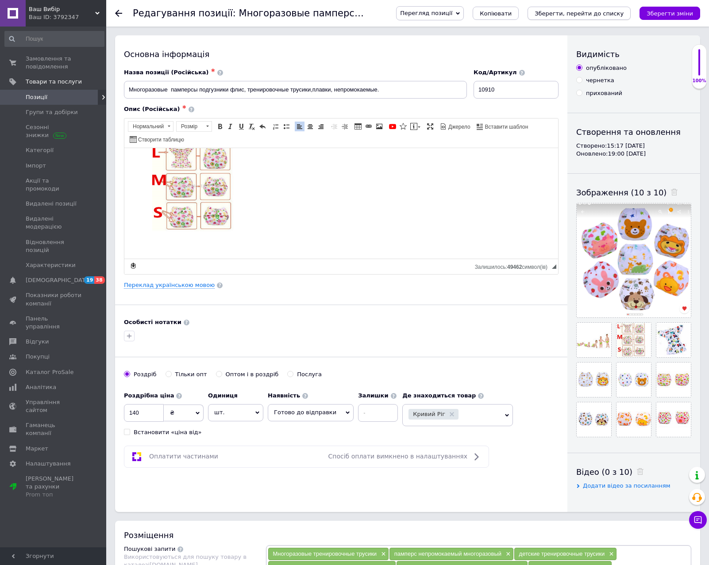
click at [591, 10] on icon "Зберегти, перейти до списку" at bounding box center [578, 13] width 89 height 7
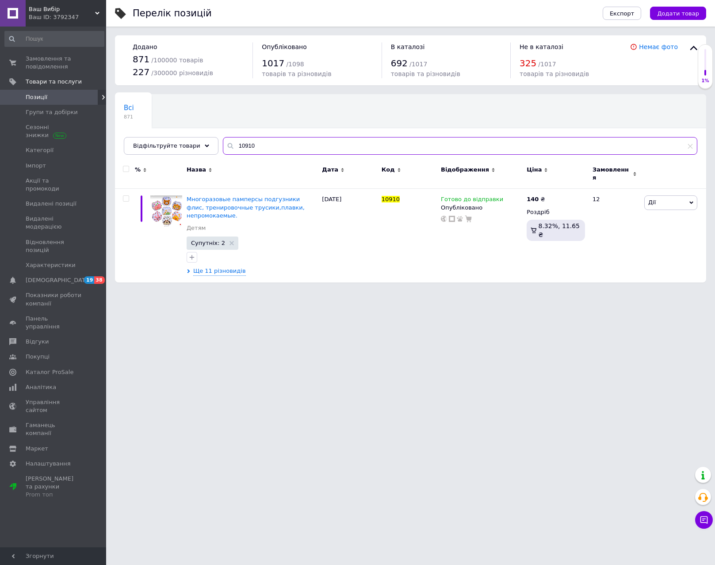
drag, startPoint x: 267, startPoint y: 138, endPoint x: 219, endPoint y: 143, distance: 48.0
click at [223, 143] on div "10910" at bounding box center [460, 146] width 475 height 18
type input "памперс"
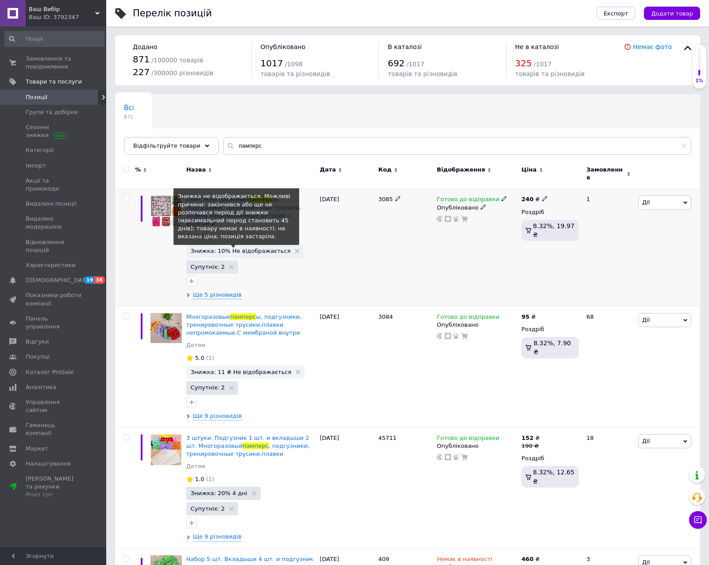
click at [261, 248] on span "Знижка: 10% Не відображається" at bounding box center [241, 251] width 100 height 6
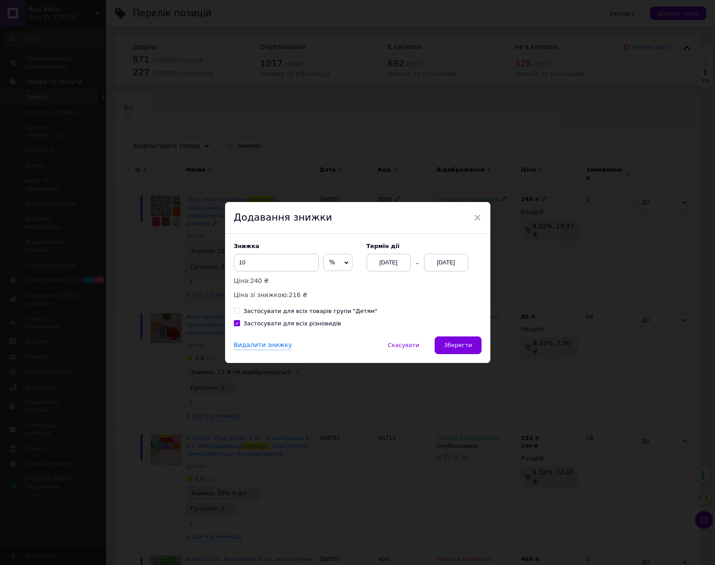
click at [461, 268] on div "[DATE]" at bounding box center [446, 263] width 44 height 18
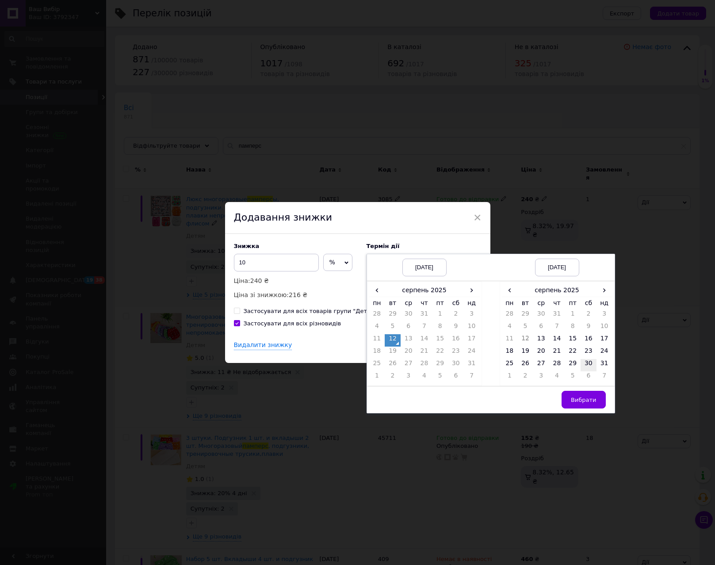
click at [590, 368] on td "30" at bounding box center [589, 365] width 16 height 12
click at [577, 404] on button "Вибрати" at bounding box center [584, 400] width 44 height 18
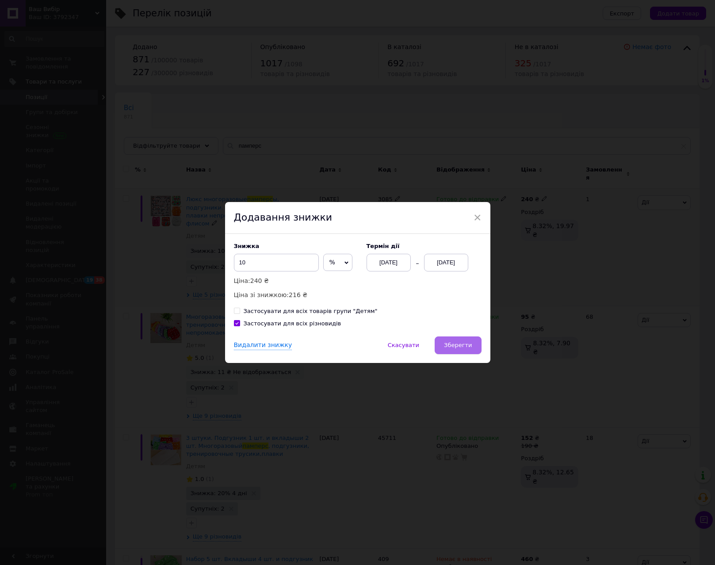
click at [460, 349] on span "Зберегти" at bounding box center [458, 345] width 28 height 7
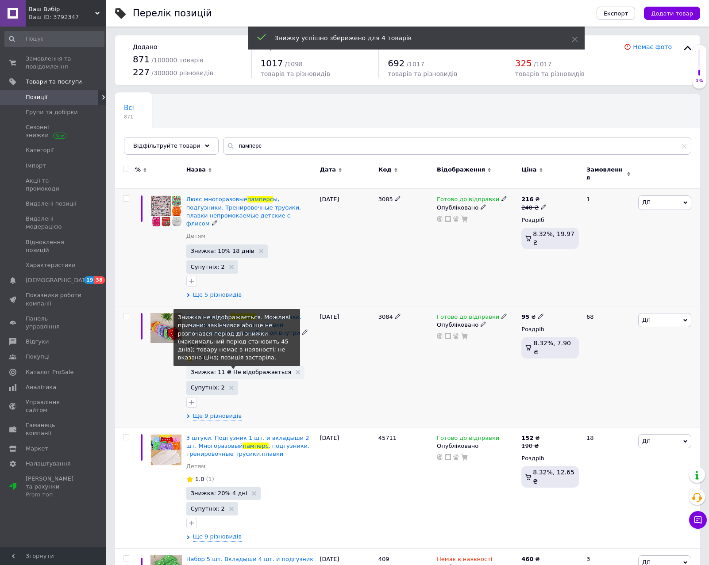
click at [232, 369] on span "Знижка: 11 ₴ Не відображається" at bounding box center [241, 372] width 101 height 6
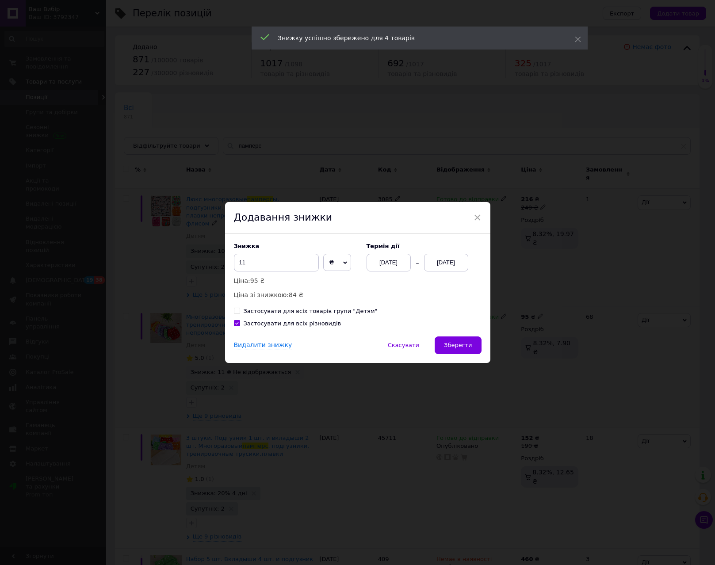
click at [447, 264] on div "[DATE]" at bounding box center [446, 263] width 44 height 18
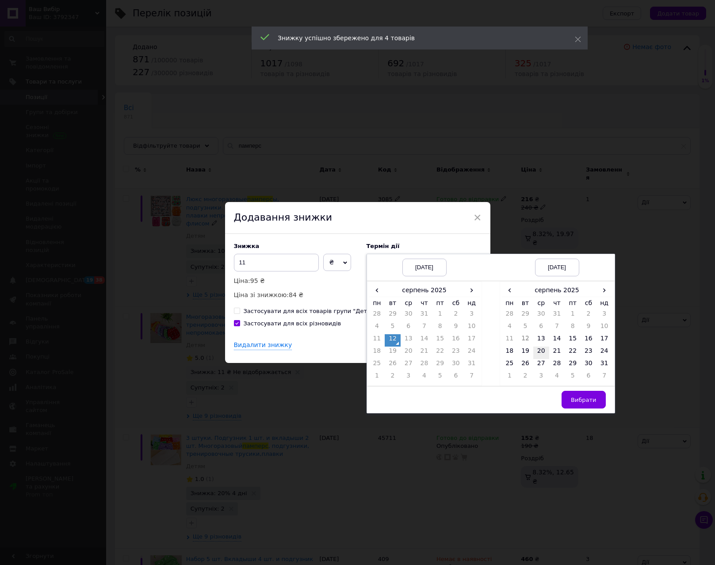
click at [541, 356] on td "20" at bounding box center [541, 353] width 16 height 12
click at [576, 398] on span "Вибрати" at bounding box center [584, 400] width 26 height 7
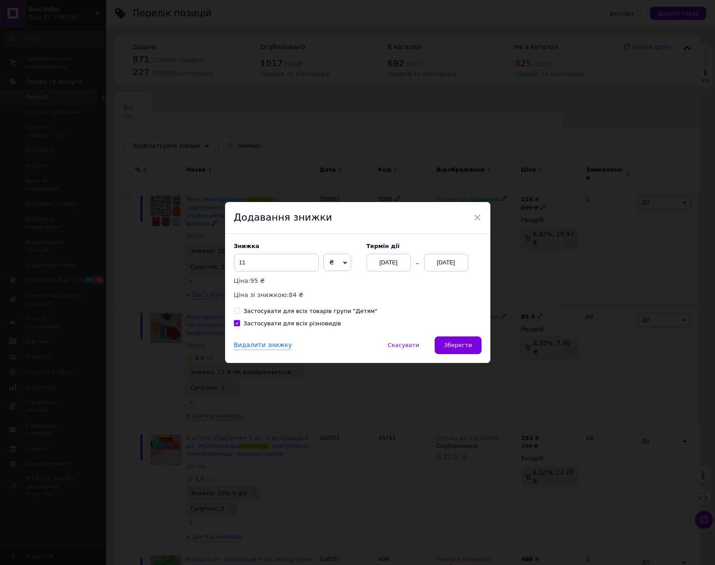
click at [455, 349] on span "Зберегти" at bounding box center [458, 345] width 28 height 7
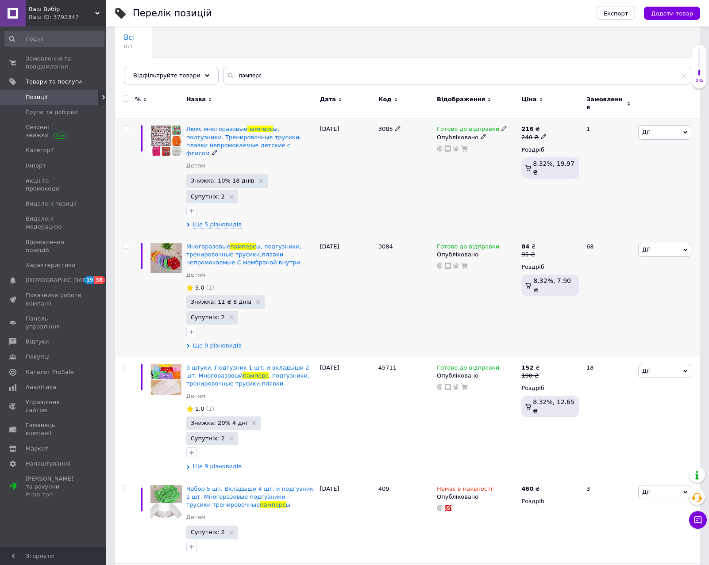
scroll to position [44, 0]
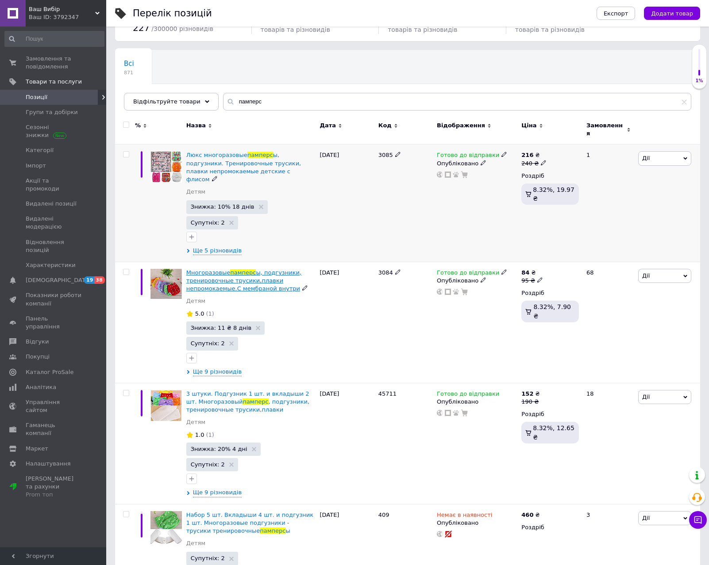
click at [241, 269] on span "ы, подгузники, тренировочные трусики,плавки непромокаемые.С мембраной внутри" at bounding box center [243, 280] width 115 height 23
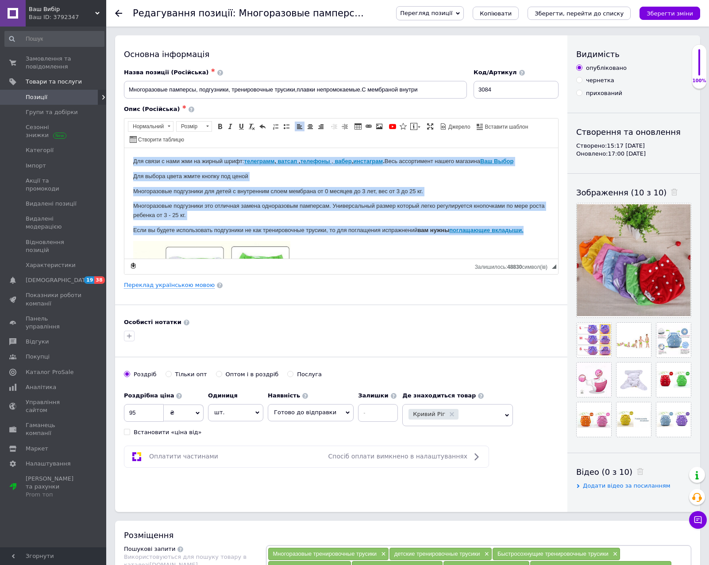
drag, startPoint x: 532, startPoint y: 188, endPoint x: 82, endPoint y: 123, distance: 454.5
click at [124, 148] on html "Для связи с нами жми на жирный шрифт: телеграмм , ватсап , телефоны , вабер , и…" at bounding box center [340, 407] width 433 height 518
click at [341, 210] on p "Многоразовые подгузники это отличная замена одноразовым памперсам. Универсальны…" at bounding box center [341, 210] width 416 height 19
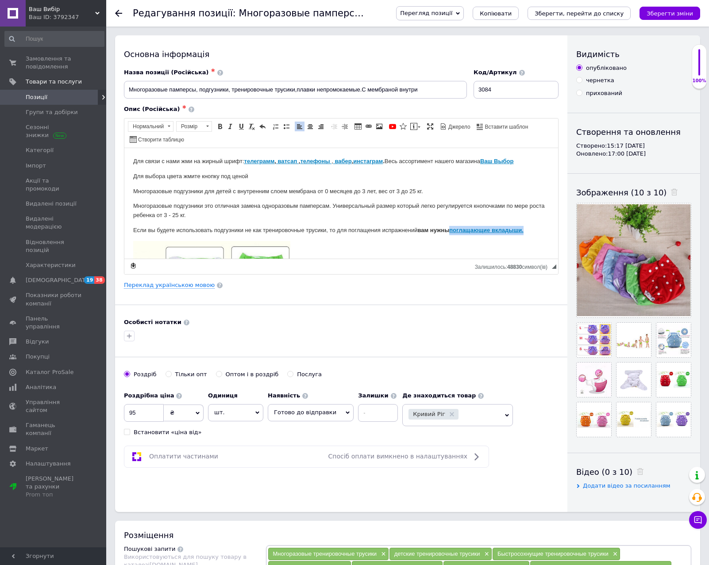
drag, startPoint x: 526, startPoint y: 229, endPoint x: 448, endPoint y: 233, distance: 78.4
click at [448, 233] on strong "вам нужны поглащающие вкладыши." at bounding box center [471, 229] width 106 height 7
drag, startPoint x: 211, startPoint y: 212, endPoint x: 110, endPoint y: 156, distance: 115.4
click at [124, 156] on html "Для связи с нами жми на жирный шрифт: телеграмм , ватсап , телефоны , вабер , и…" at bounding box center [340, 407] width 433 height 518
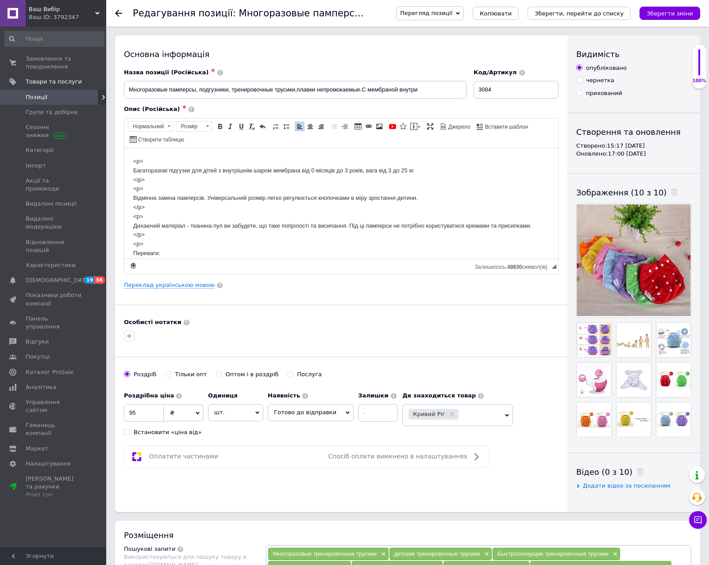
scroll to position [163, 0]
